Goal: Check status: Check status

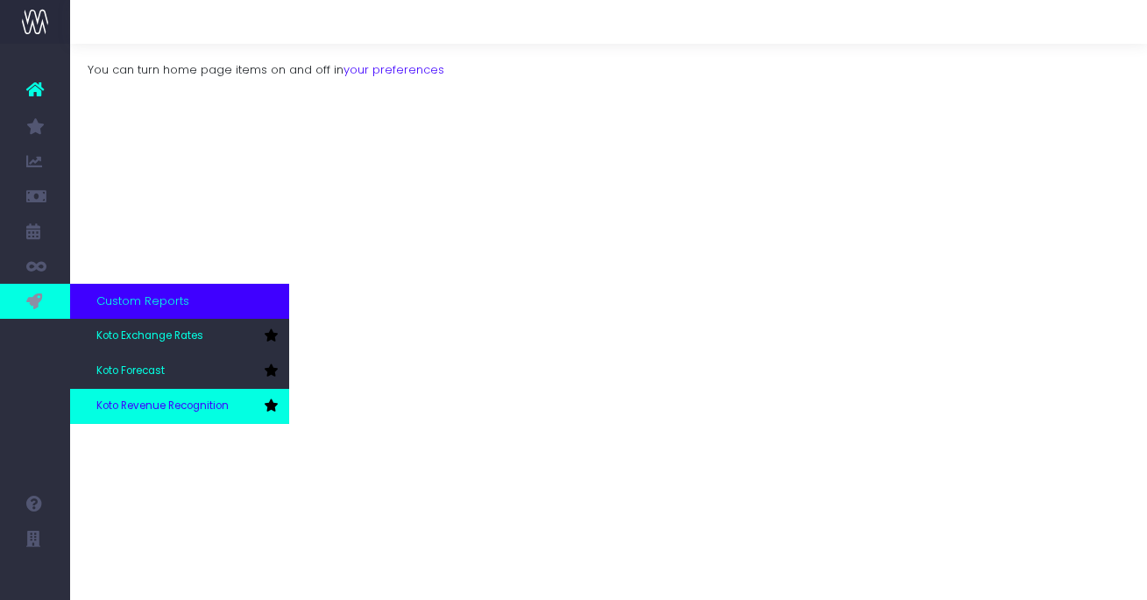
click at [134, 404] on span "Koto Revenue Recognition" at bounding box center [162, 407] width 132 height 16
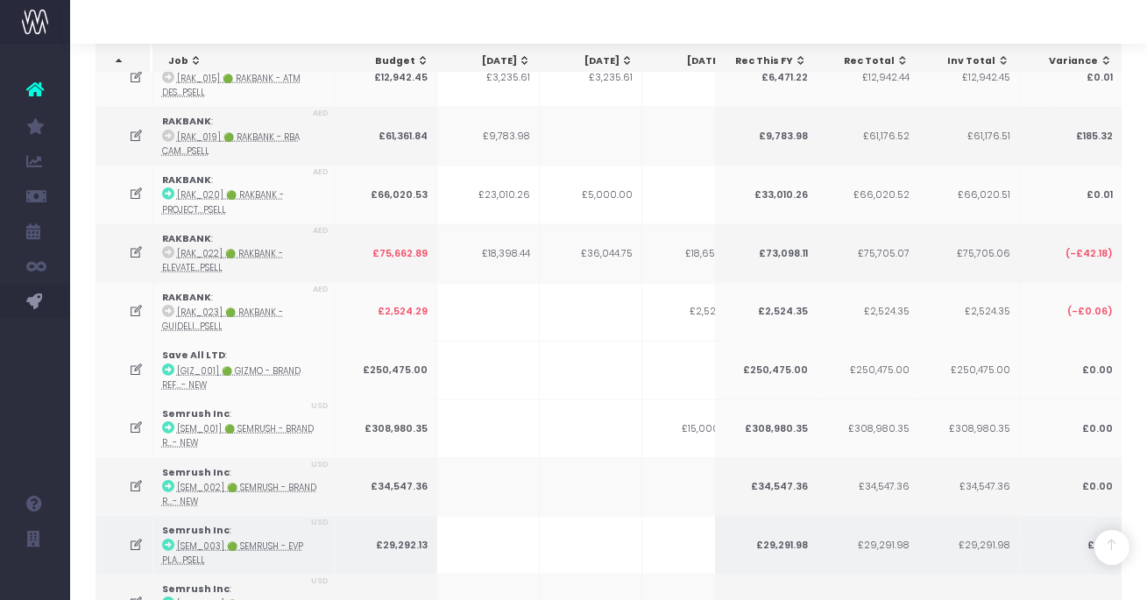
scroll to position [4300, 0]
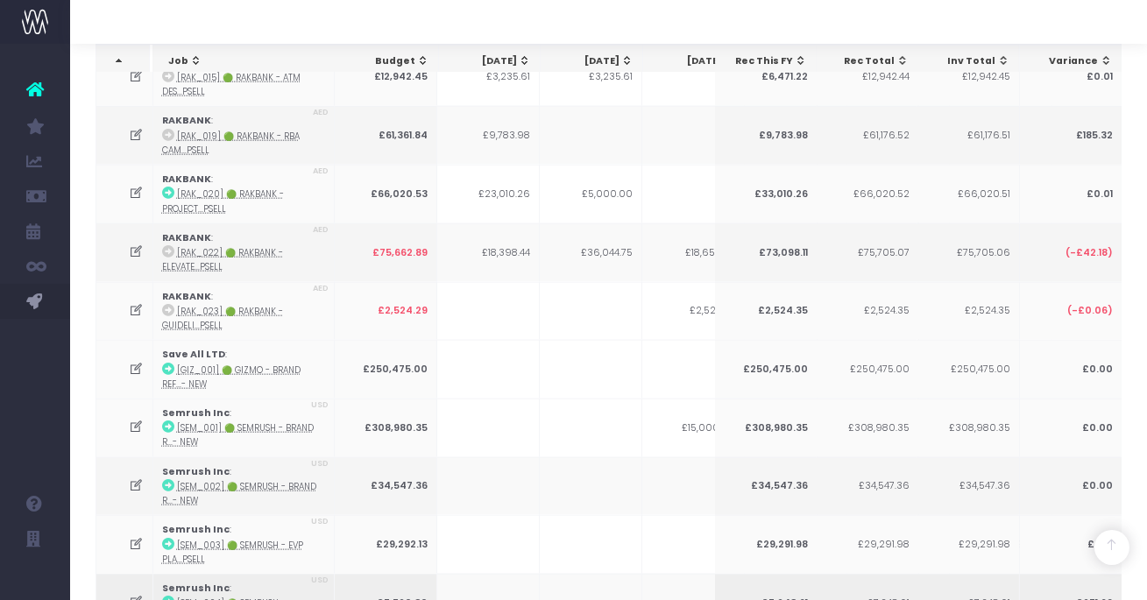
click at [134, 595] on icon at bounding box center [136, 602] width 15 height 15
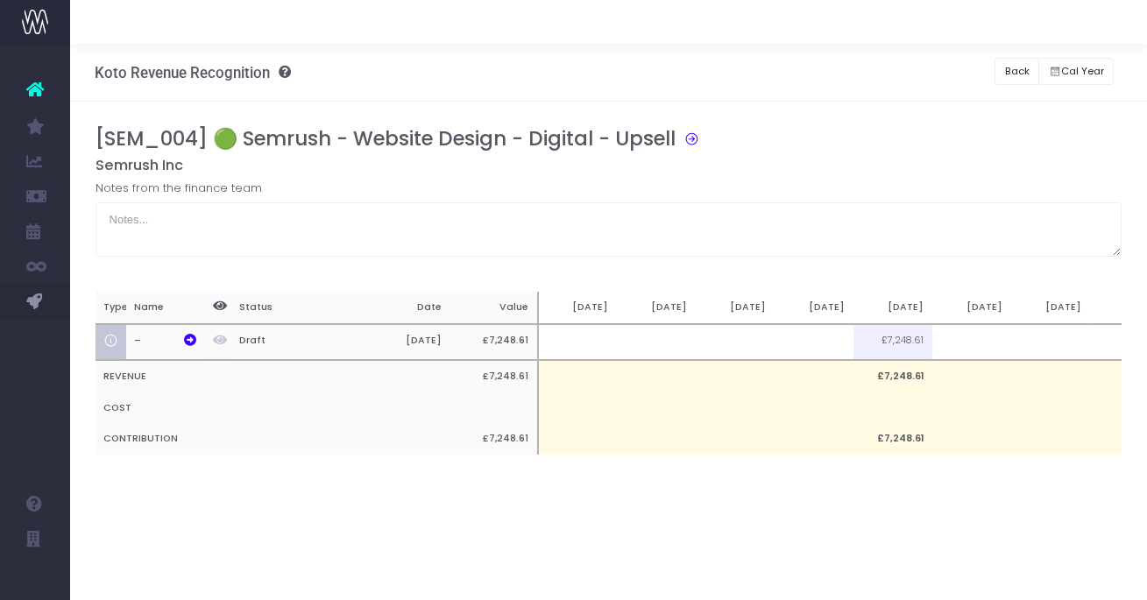
scroll to position [0, 0]
click at [756, 342] on td at bounding box center [735, 342] width 79 height 36
type input "100%"
click at [1000, 75] on button "Back" at bounding box center [1016, 71] width 45 height 27
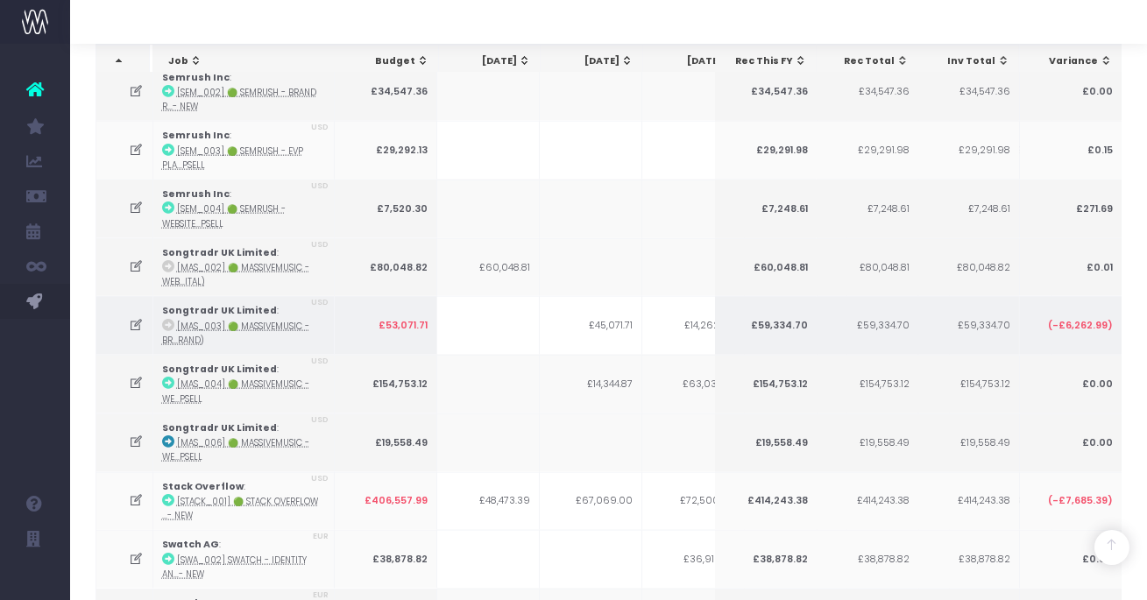
scroll to position [4441, 0]
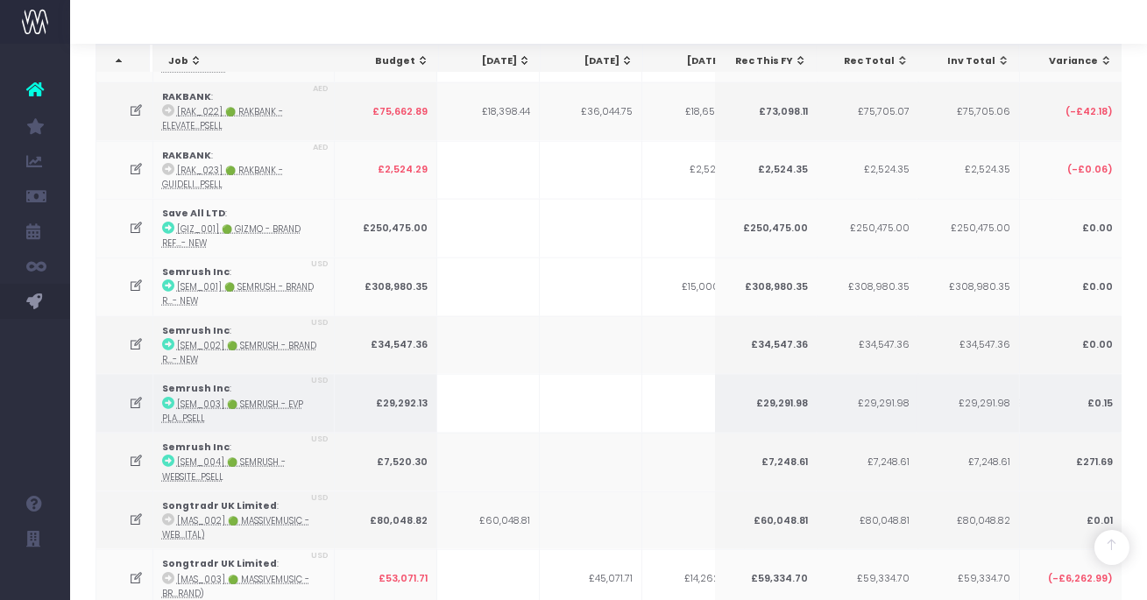
click at [136, 396] on icon at bounding box center [136, 403] width 15 height 15
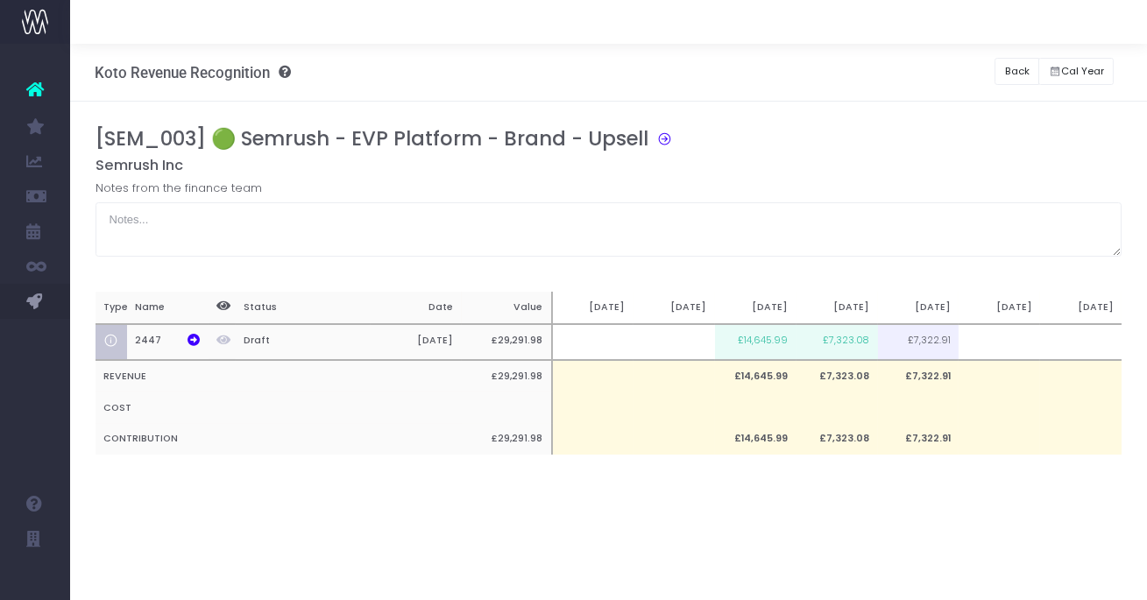
scroll to position [0, 0]
click at [1014, 73] on button "Back" at bounding box center [1016, 71] width 45 height 27
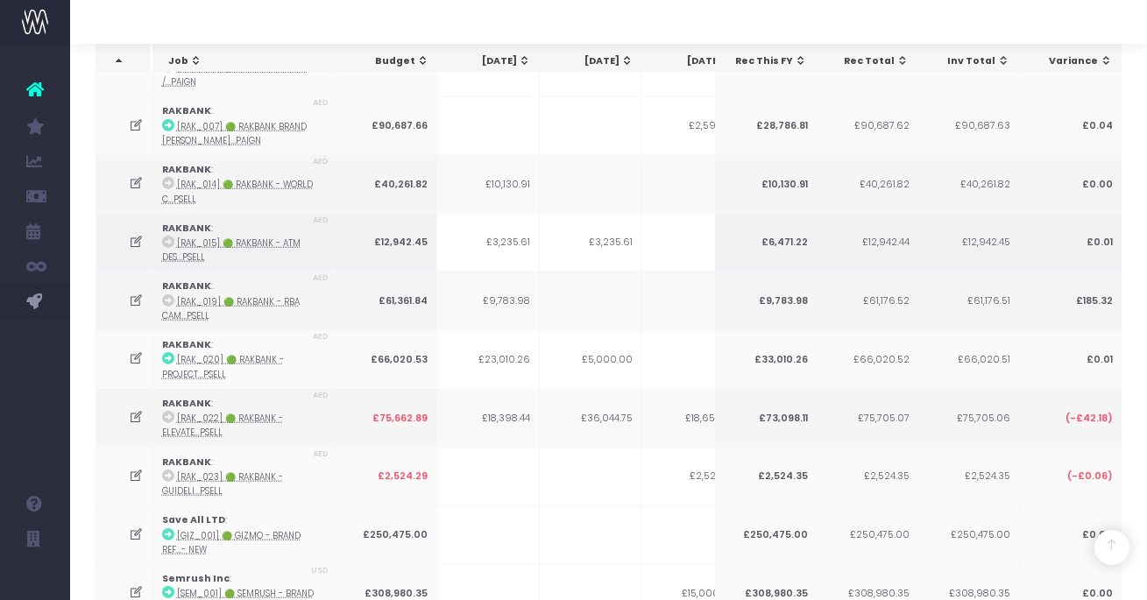
scroll to position [4161, 0]
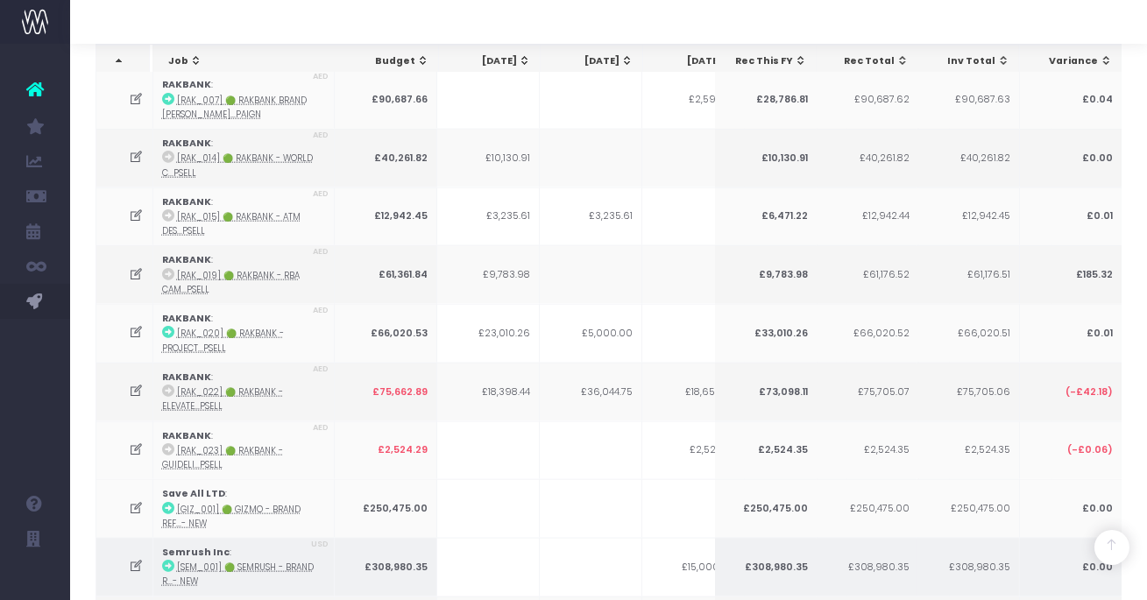
click at [131, 559] on icon at bounding box center [136, 566] width 15 height 15
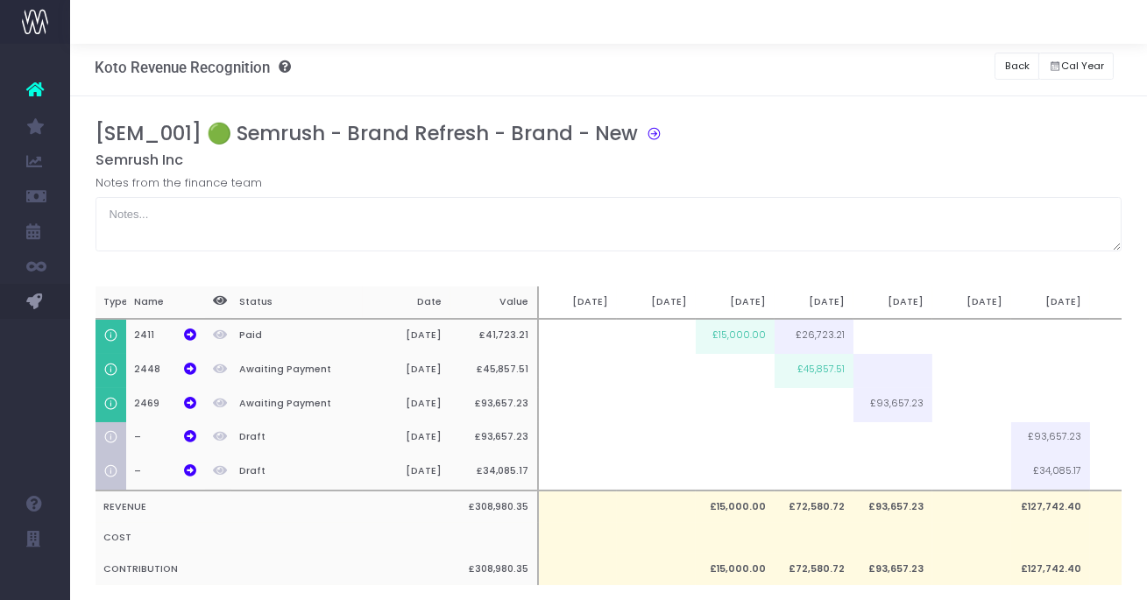
scroll to position [0, 0]
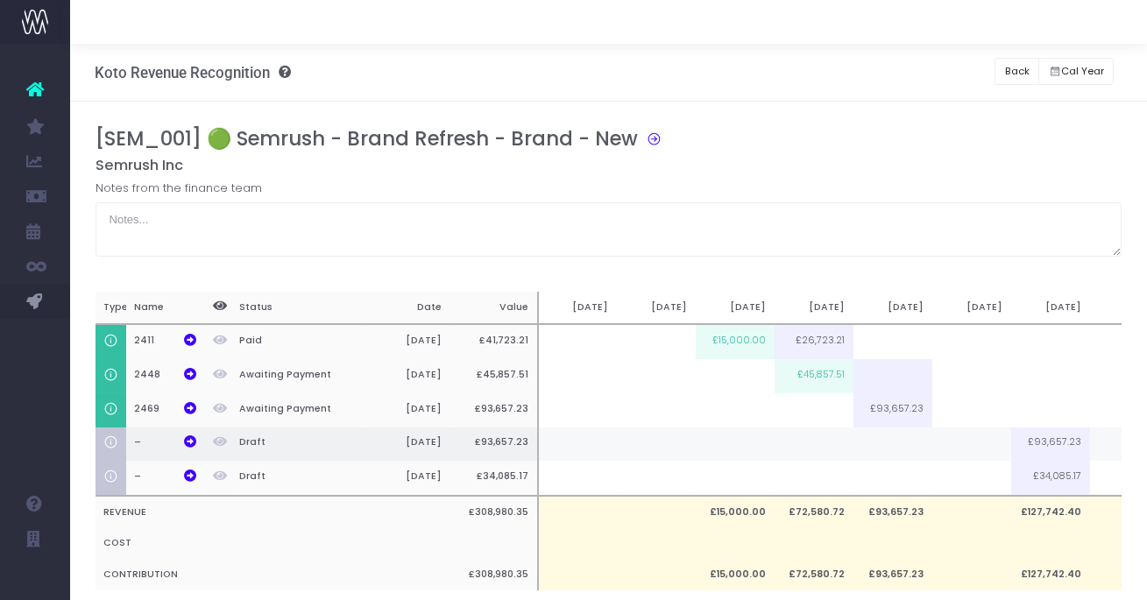
click at [979, 447] on td at bounding box center [971, 444] width 79 height 34
type input "100%"
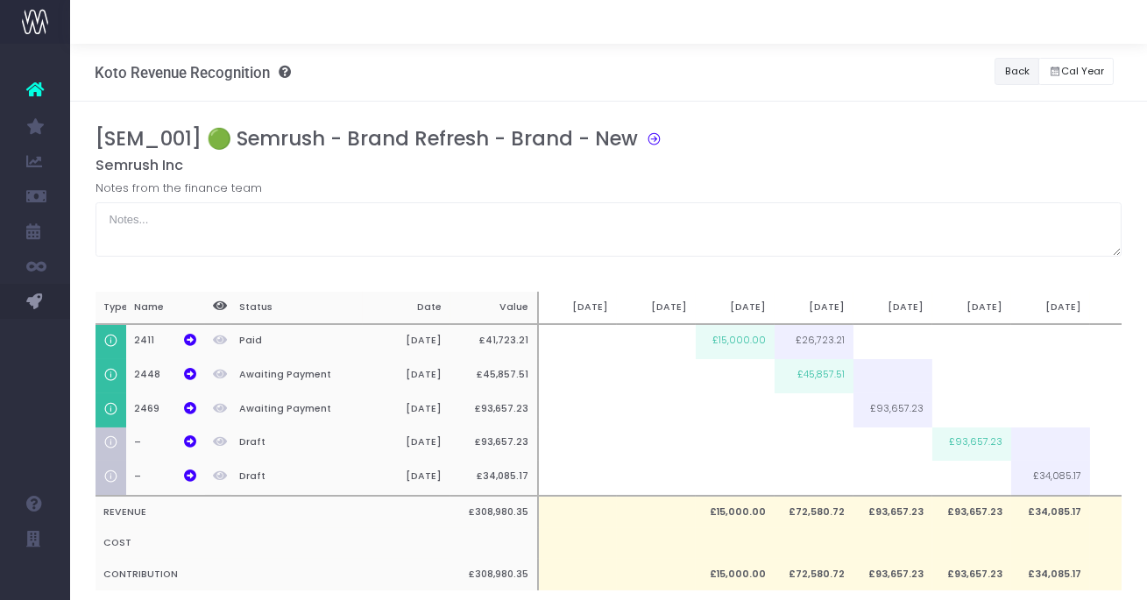
click at [1010, 74] on button "Back" at bounding box center [1016, 71] width 45 height 27
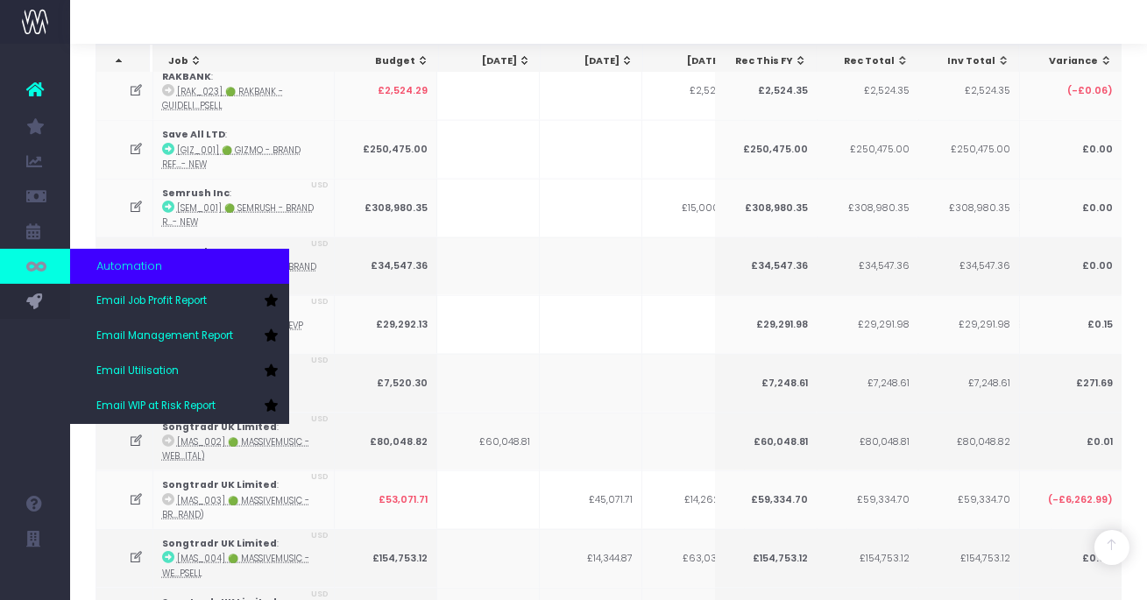
scroll to position [4555, 0]
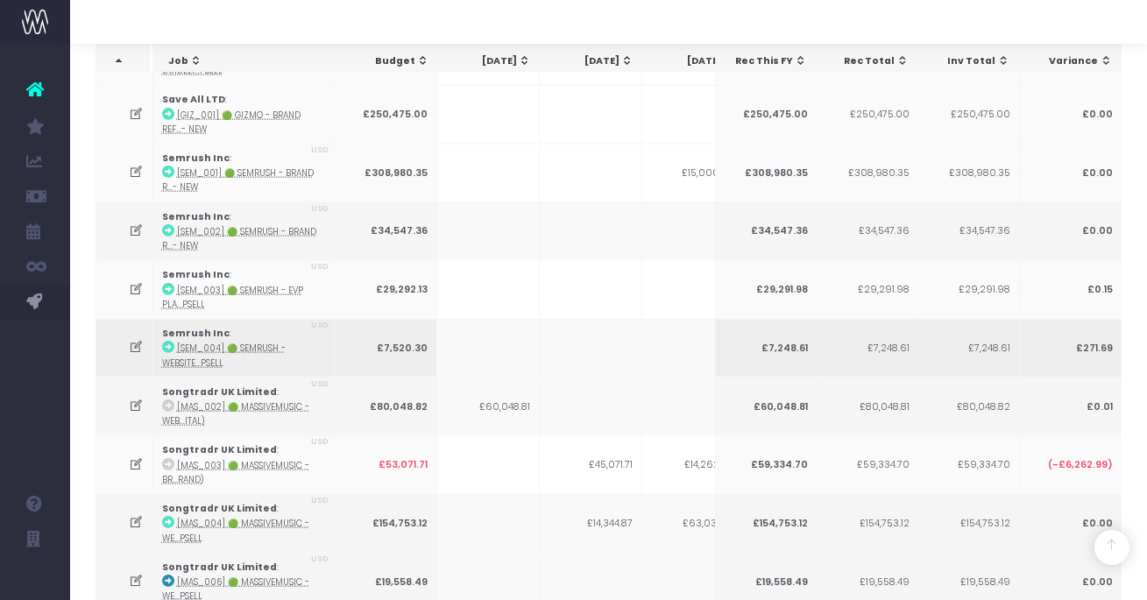
click at [133, 340] on icon at bounding box center [136, 347] width 15 height 15
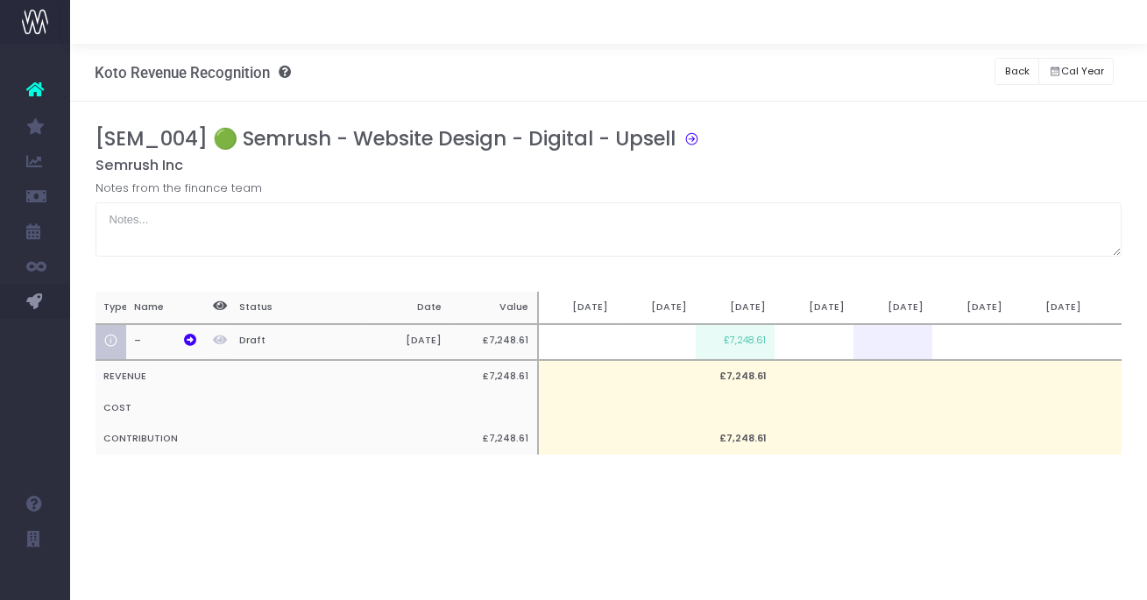
scroll to position [0, 0]
click at [998, 77] on button "Back" at bounding box center [1016, 71] width 45 height 27
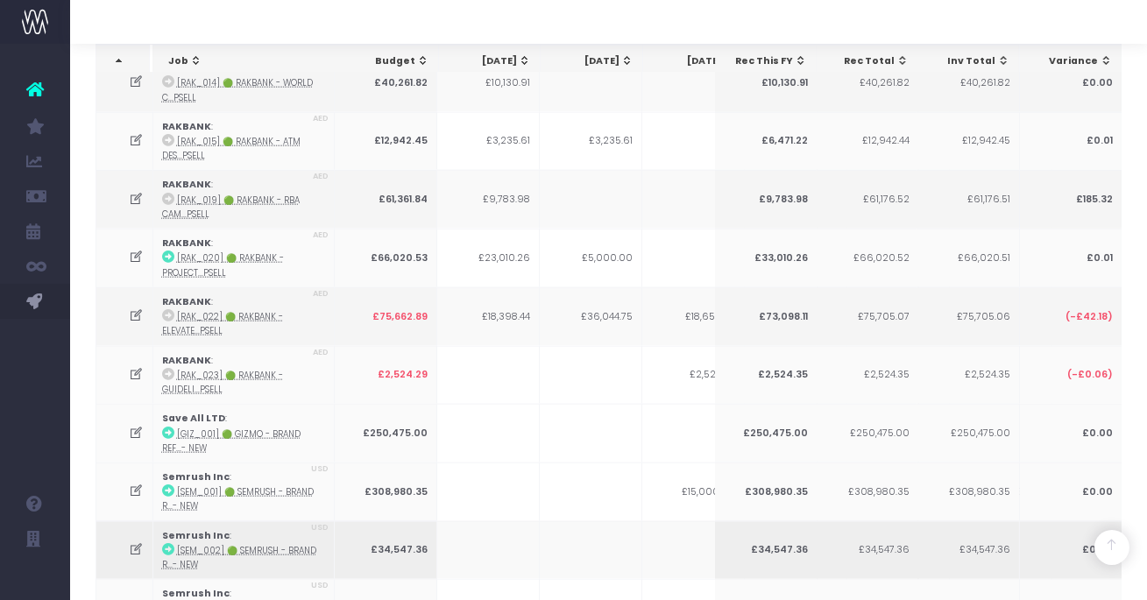
scroll to position [4238, 0]
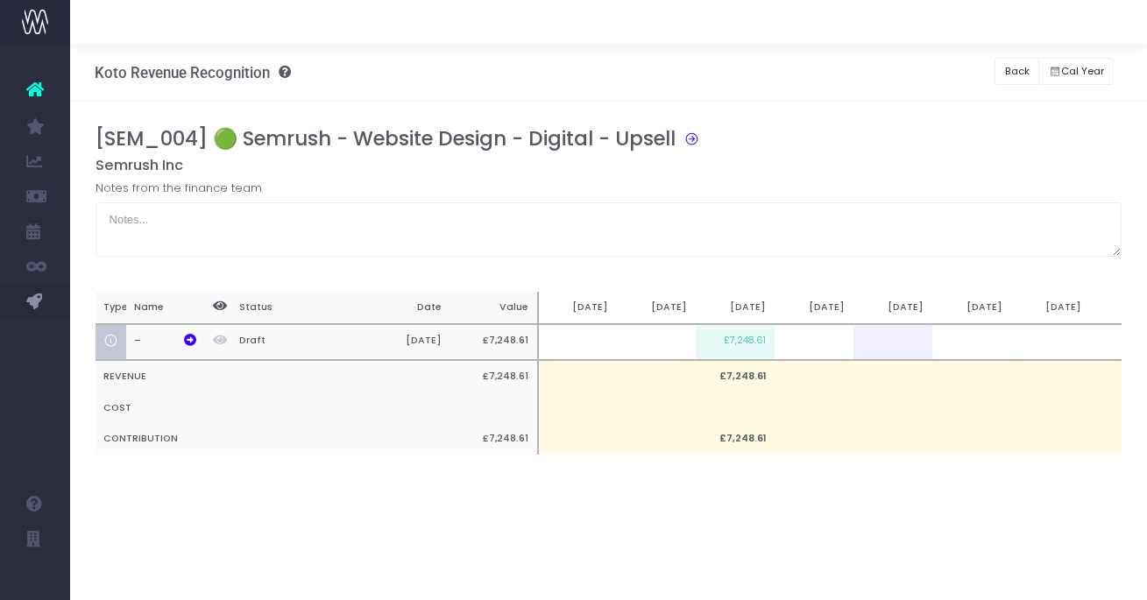
scroll to position [0, 0]
click at [1011, 70] on button "Back" at bounding box center [1016, 71] width 45 height 27
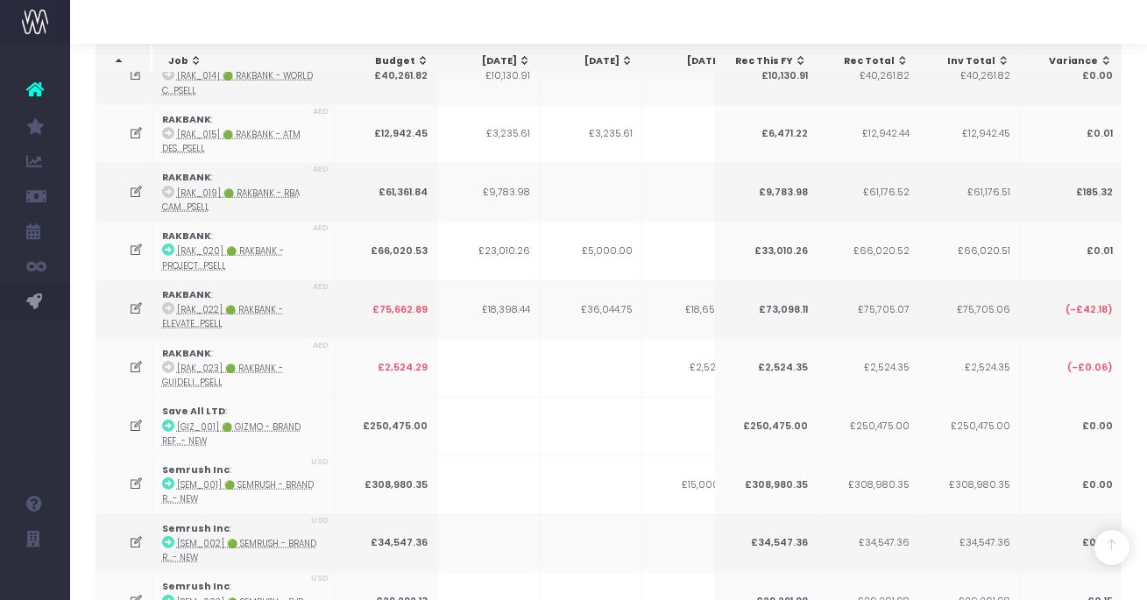
scroll to position [4382, 0]
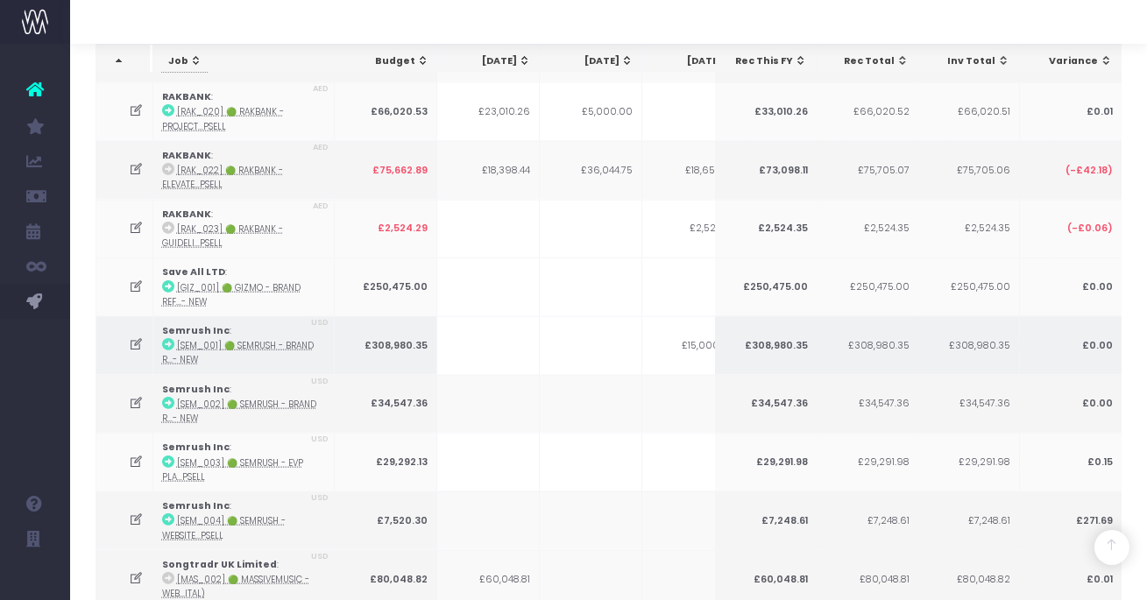
click at [137, 337] on icon at bounding box center [136, 344] width 15 height 15
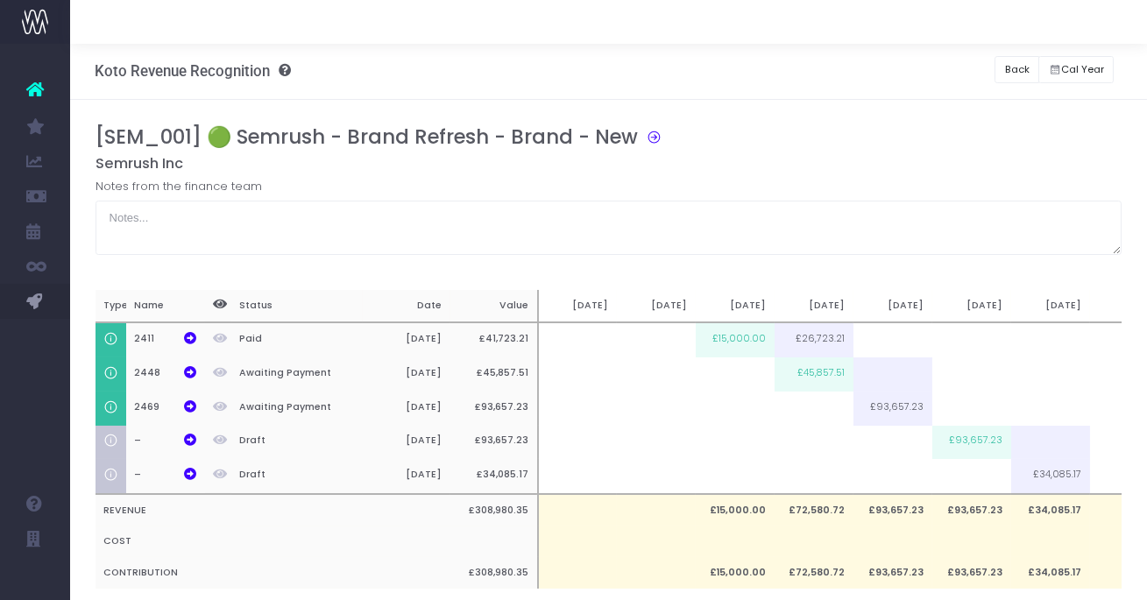
scroll to position [0, 0]
click at [1013, 67] on button "Back" at bounding box center [1016, 71] width 45 height 27
